Goal: Task Accomplishment & Management: Use online tool/utility

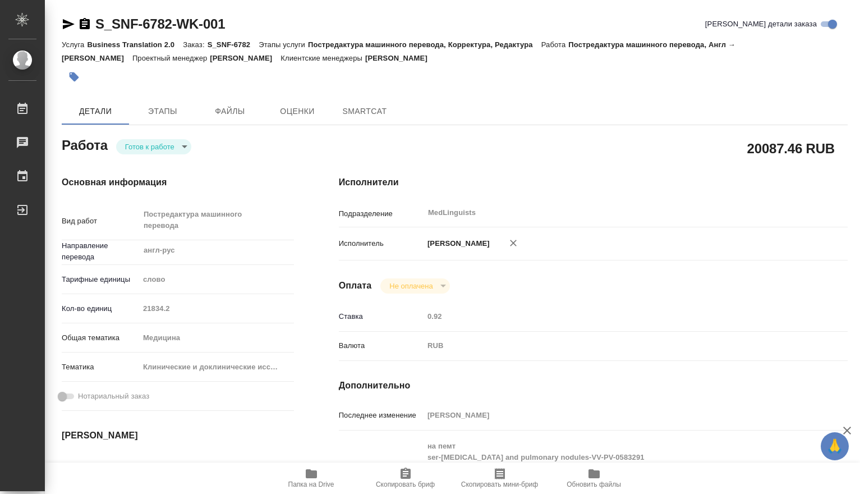
type textarea "x"
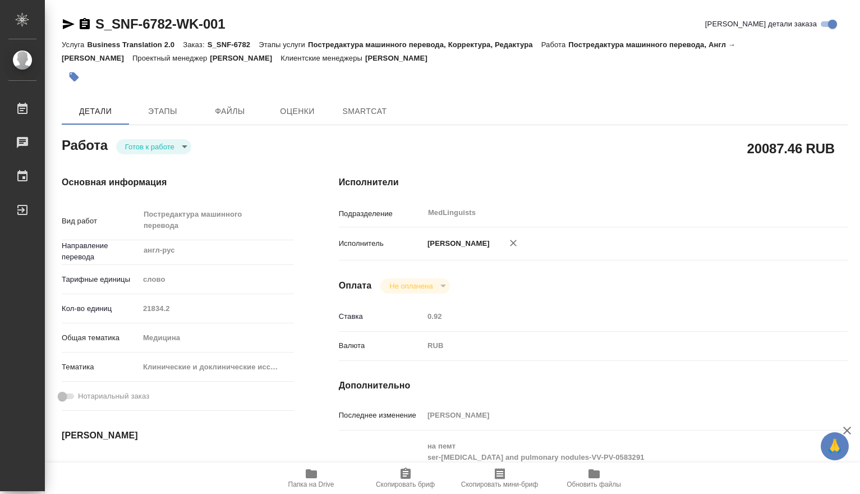
type textarea "x"
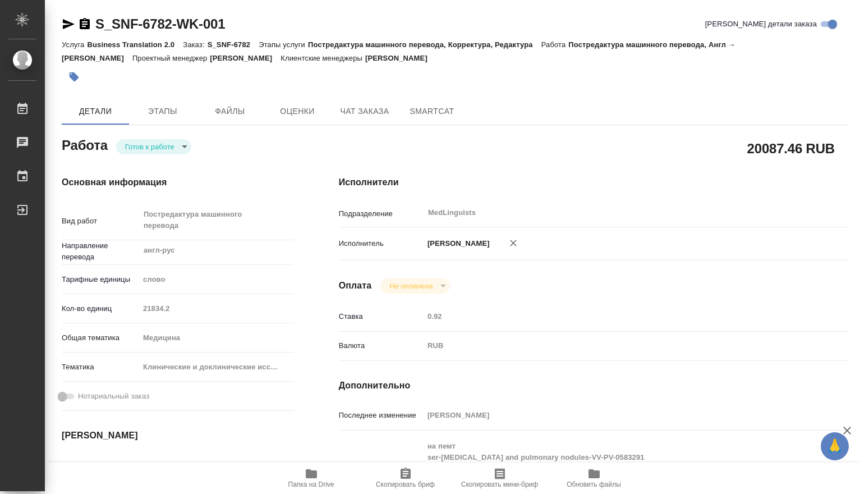
type textarea "x"
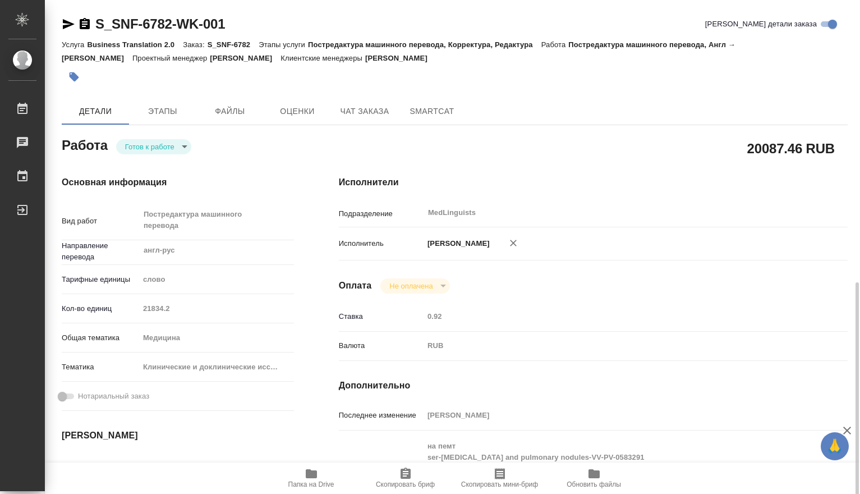
scroll to position [187, 0]
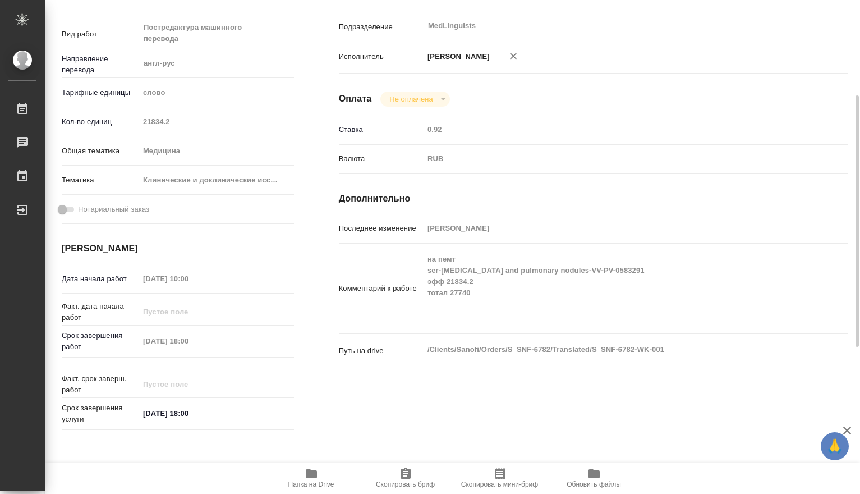
type textarea "x"
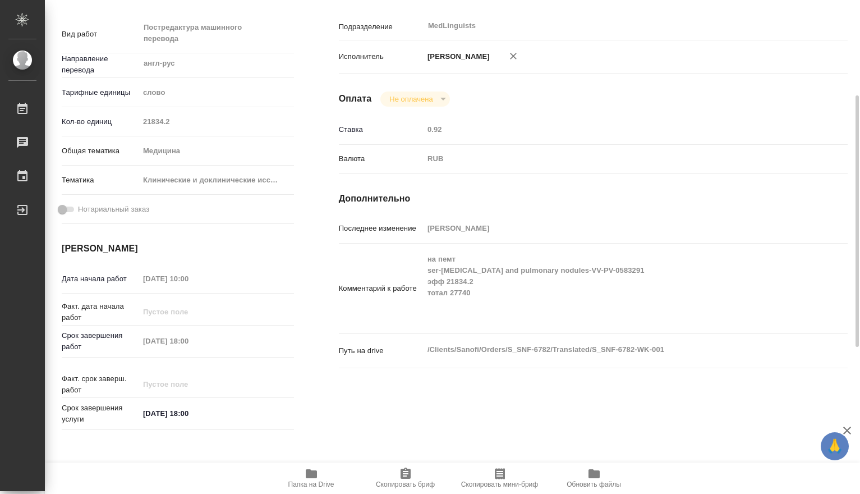
scroll to position [0, 0]
